Goal: Find specific page/section: Find specific page/section

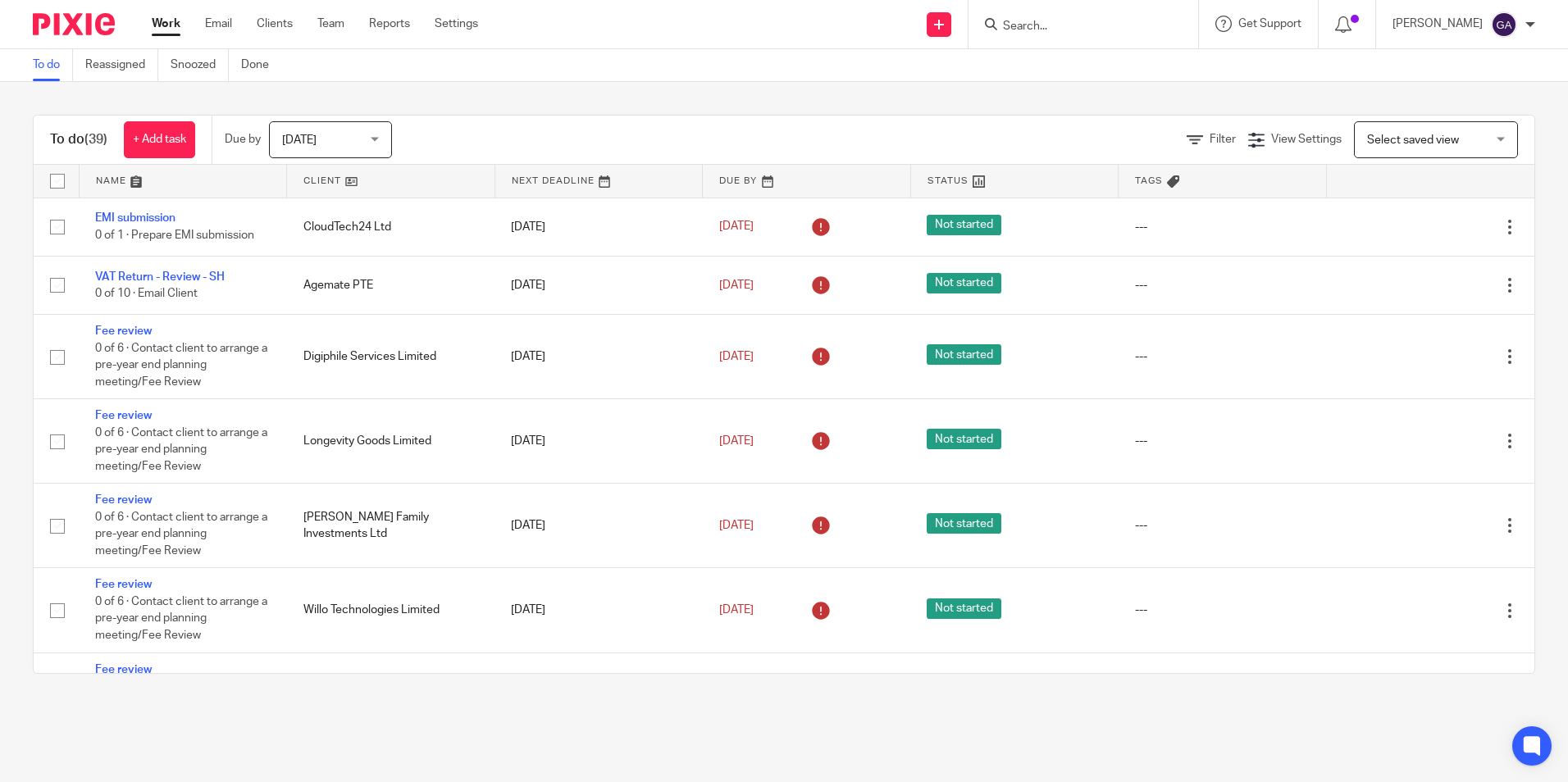
click at [1089, 25] on input "Search" at bounding box center [1075, 27] width 148 height 15
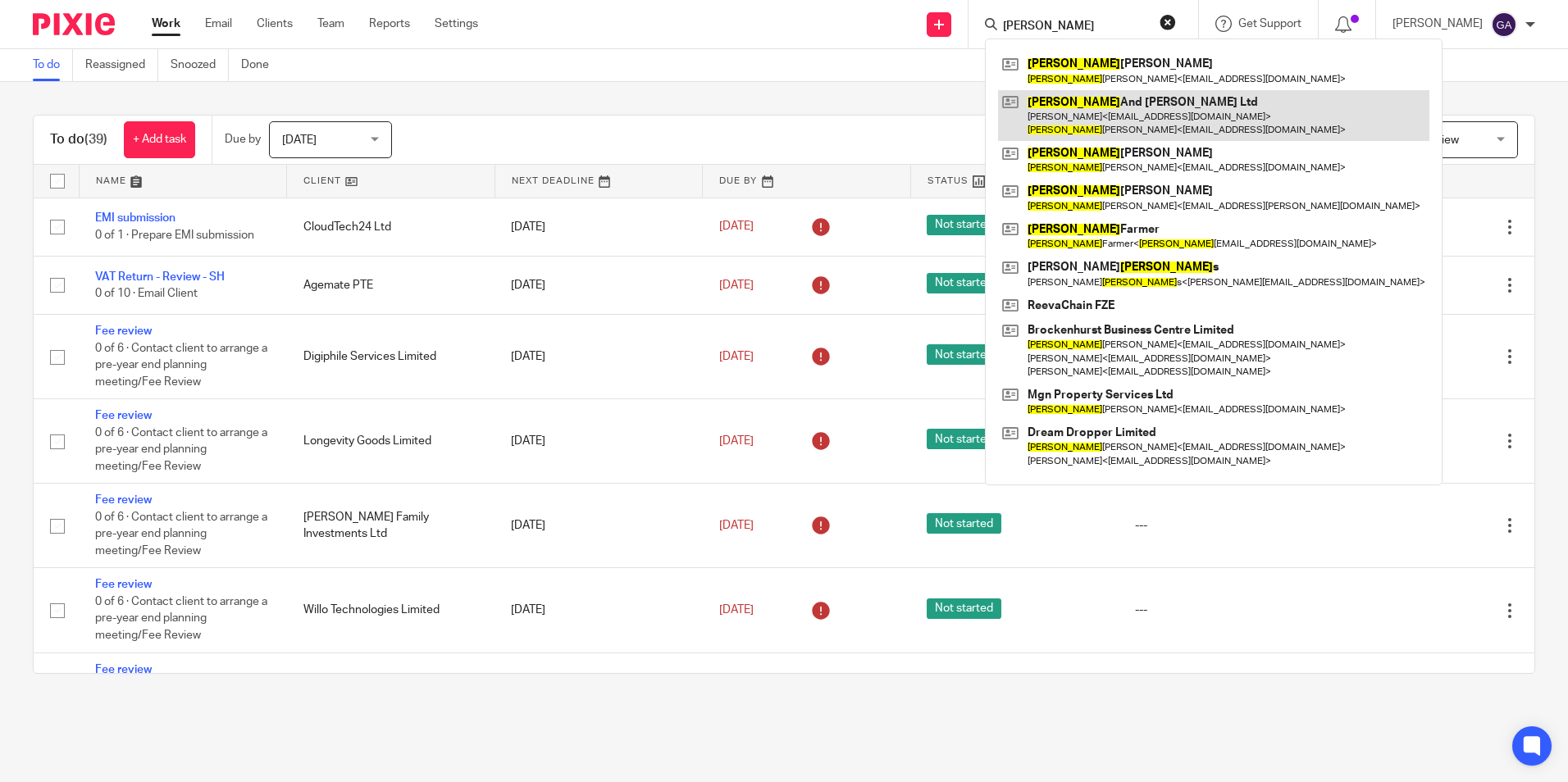
type input "matthew"
click at [1106, 114] on link at bounding box center [1213, 115] width 431 height 51
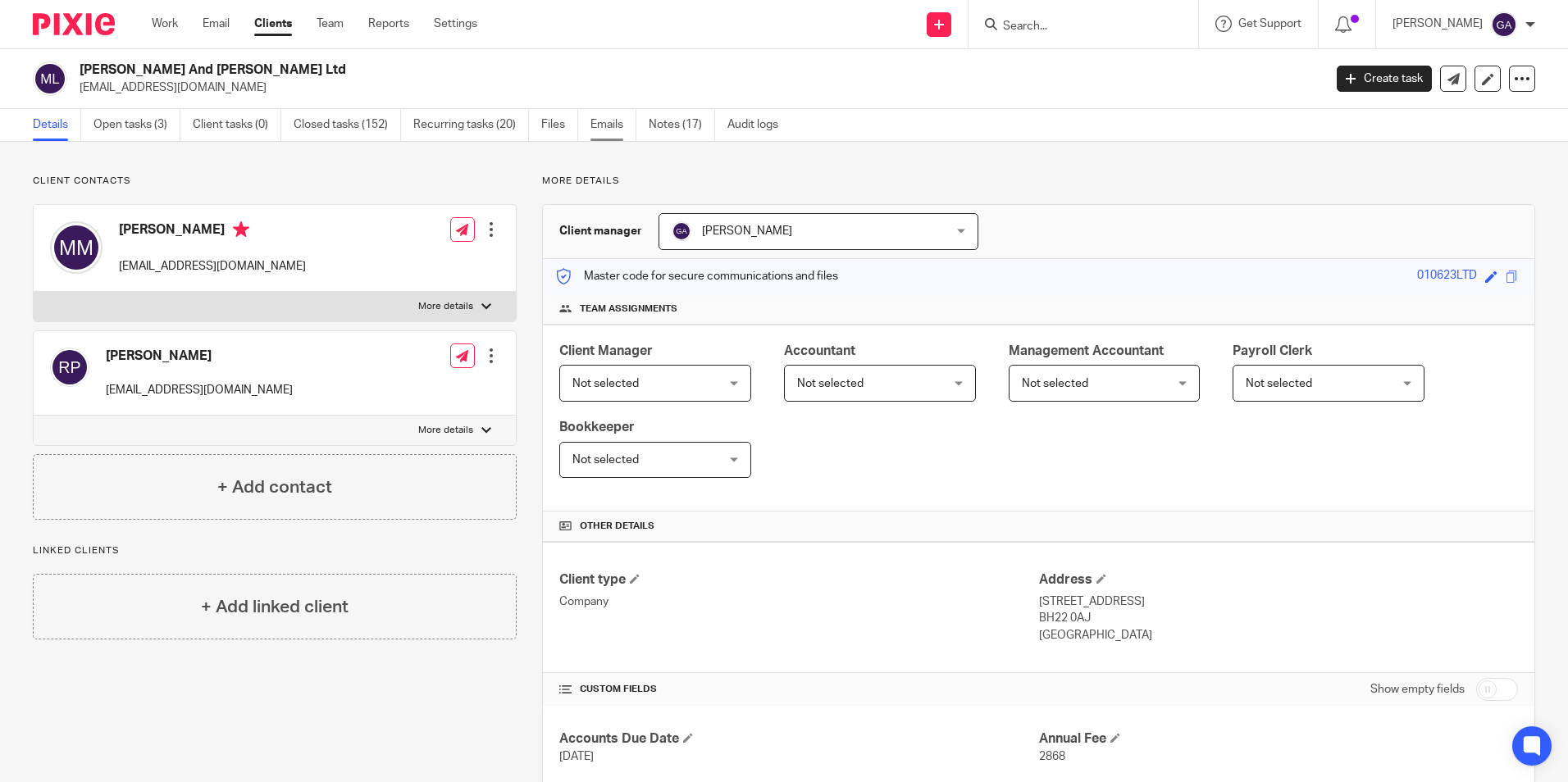
click at [607, 130] on link "Emails" at bounding box center [612, 125] width 46 height 32
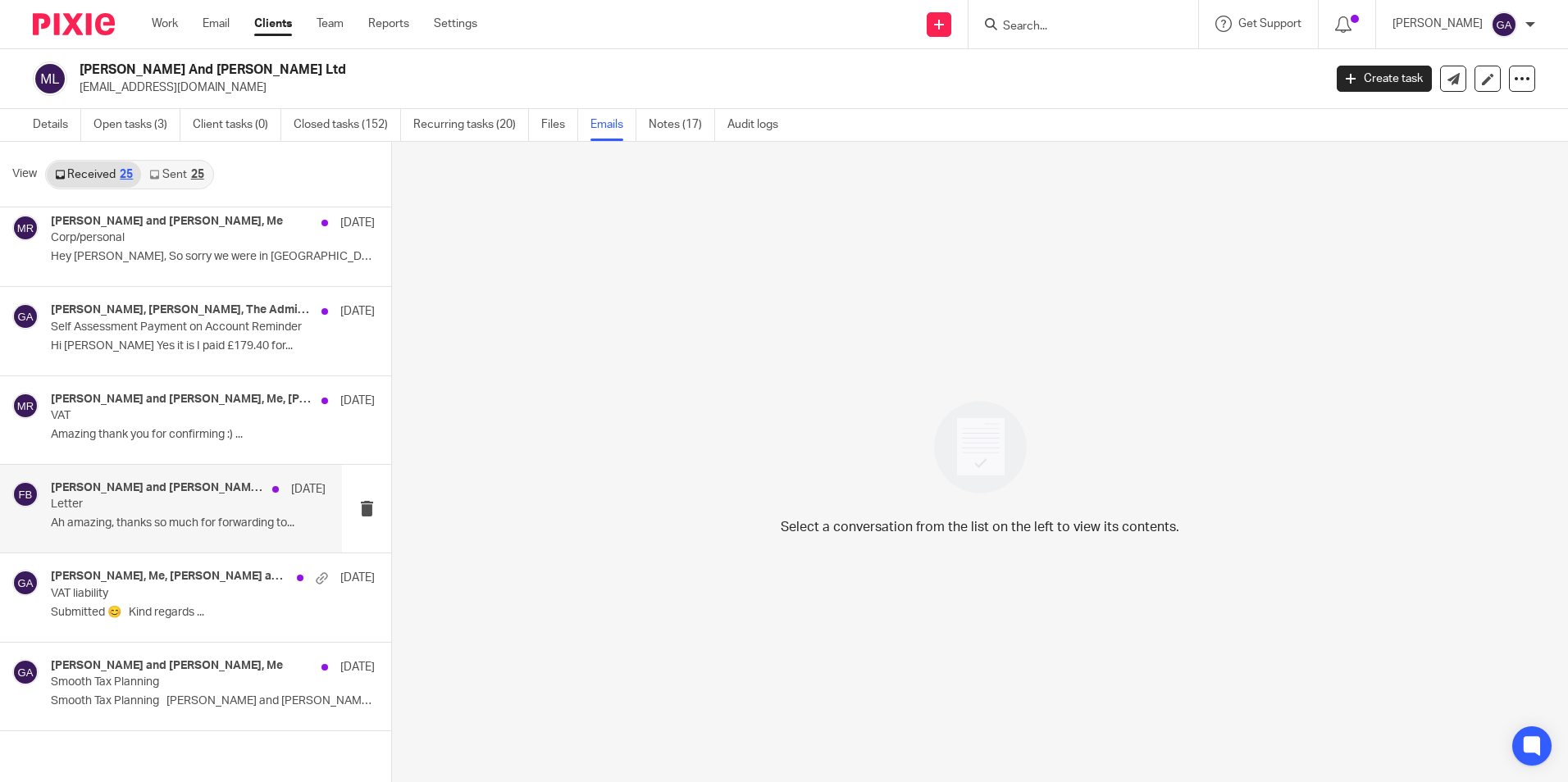
scroll to position [2, 0]
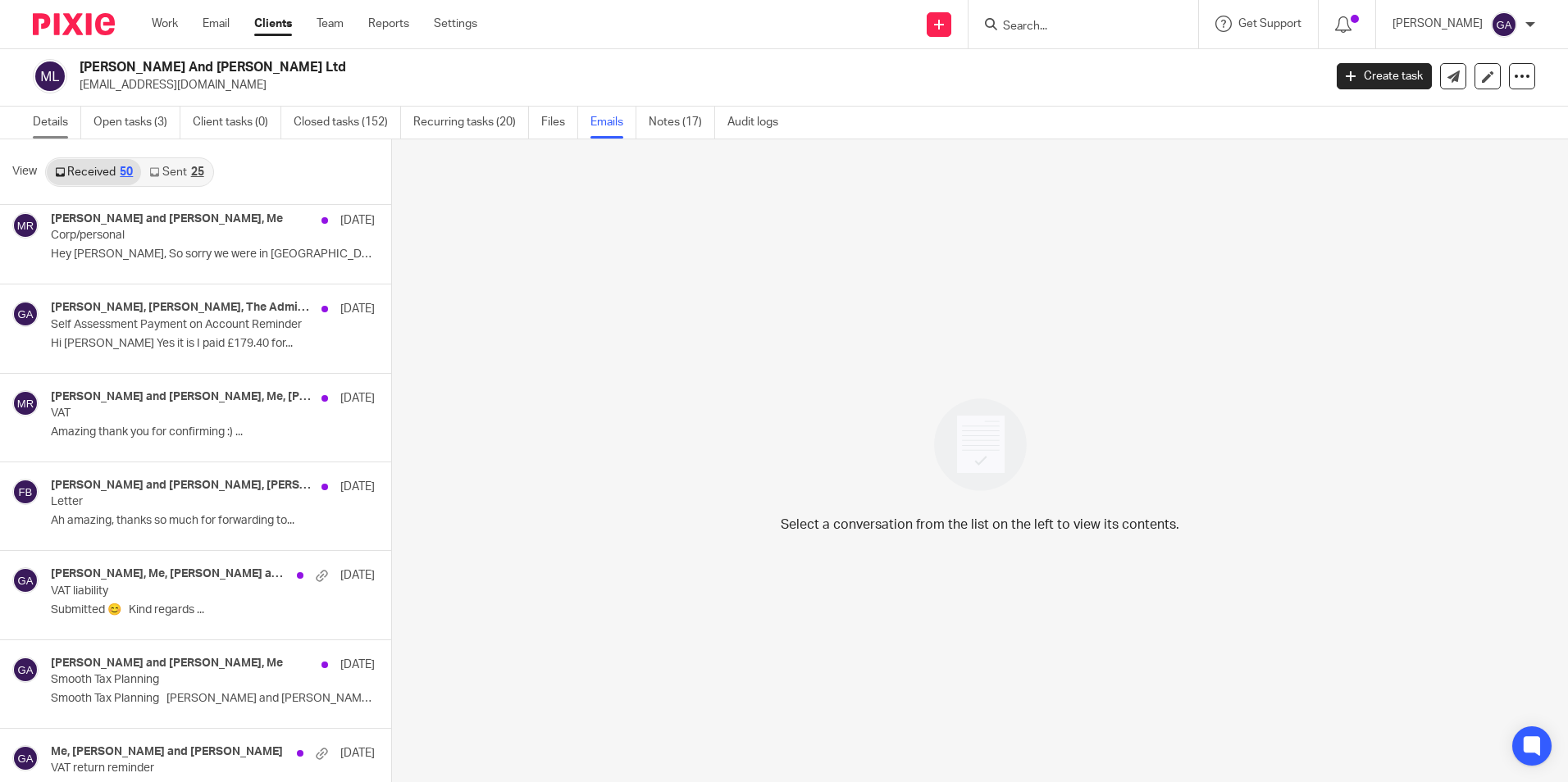
click at [47, 116] on link "Details" at bounding box center [57, 123] width 48 height 32
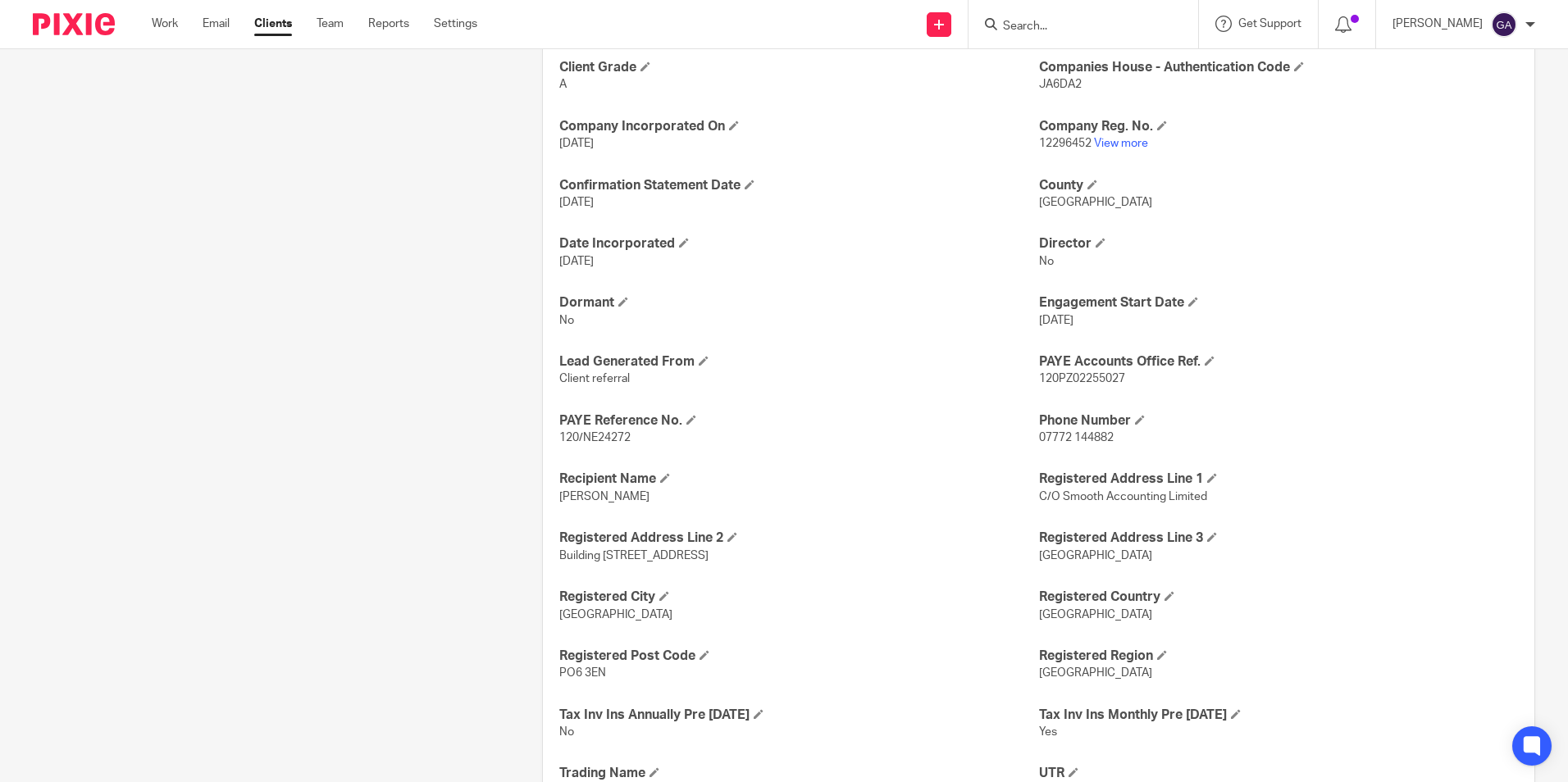
scroll to position [785, 0]
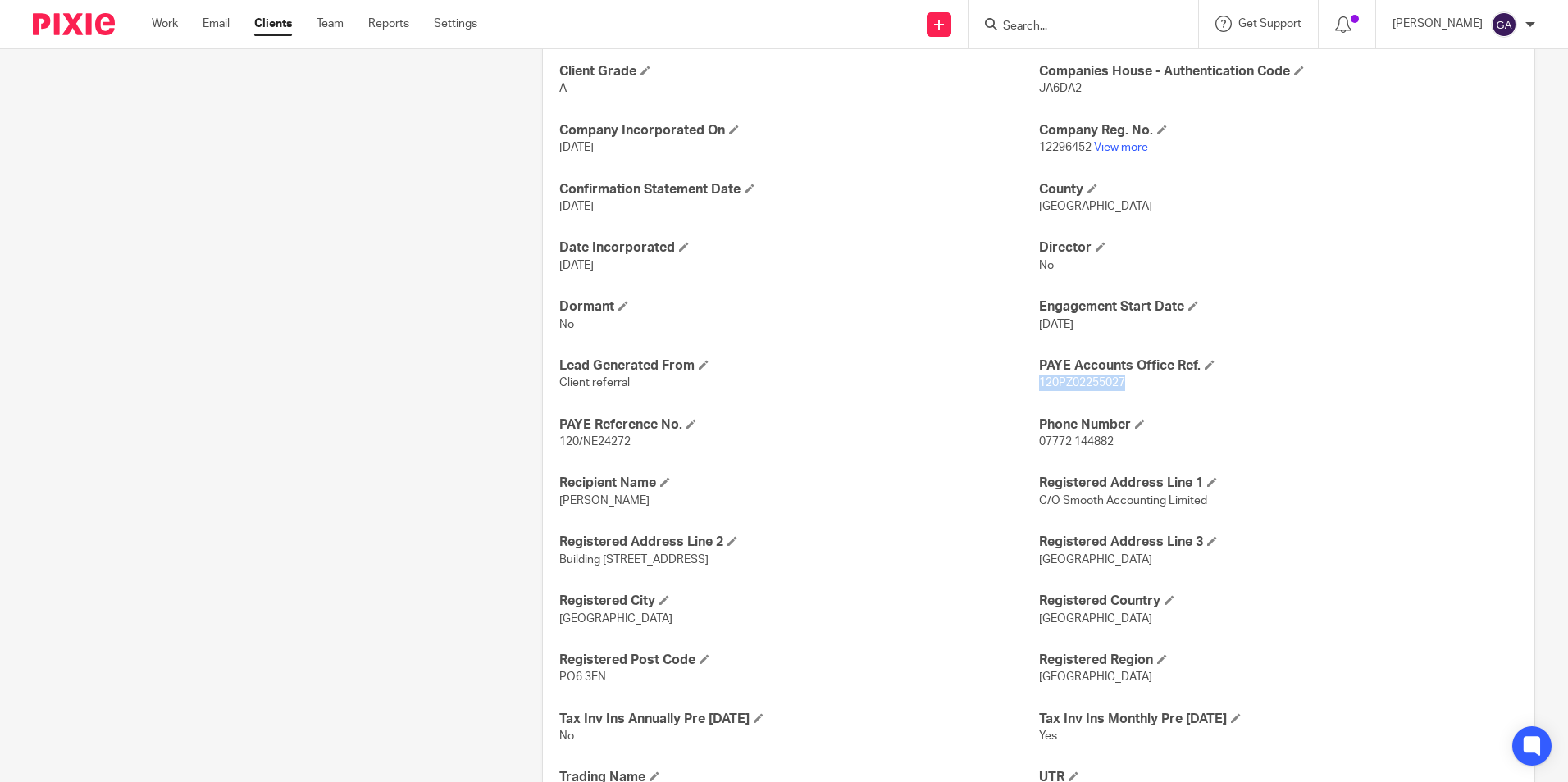
drag, startPoint x: 1033, startPoint y: 381, endPoint x: 1153, endPoint y: 389, distance: 120.3
click at [1153, 389] on p "120PZ02255027" at bounding box center [1279, 383] width 479 height 17
copy span "120PZ02255027"
